Goal: Transaction & Acquisition: Purchase product/service

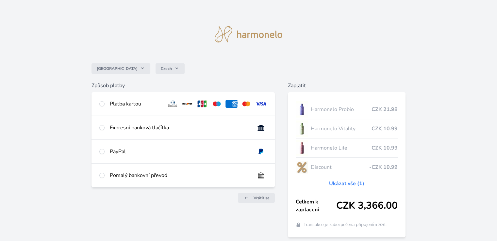
click at [129, 180] on div "Pomalý bankovní převod" at bounding box center [183, 176] width 183 height 24
radio input "true"
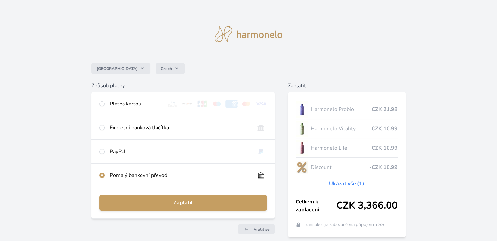
click at [111, 105] on div "Platba kartou" at bounding box center [136, 104] width 52 height 8
radio input "true"
radio input "false"
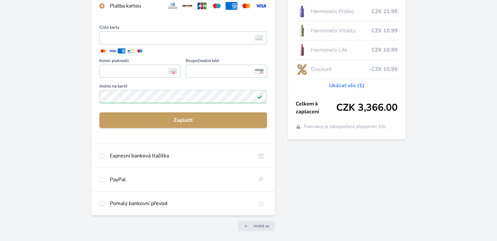
click at [132, 207] on div "Pomalý bankovní převod" at bounding box center [180, 204] width 140 height 8
radio input "false"
radio input "true"
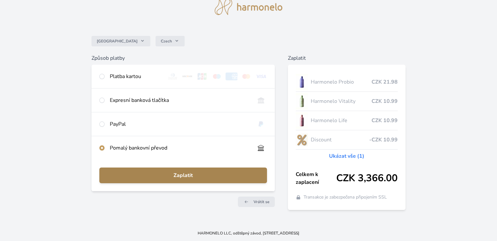
click at [185, 173] on span "Zaplatit" at bounding box center [183, 176] width 157 height 8
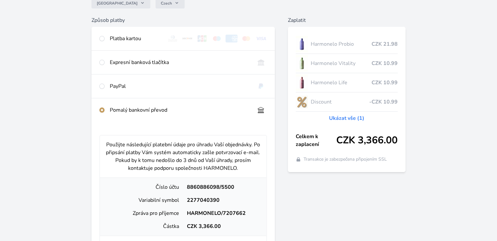
scroll to position [0, 0]
